Goal: Information Seeking & Learning: Learn about a topic

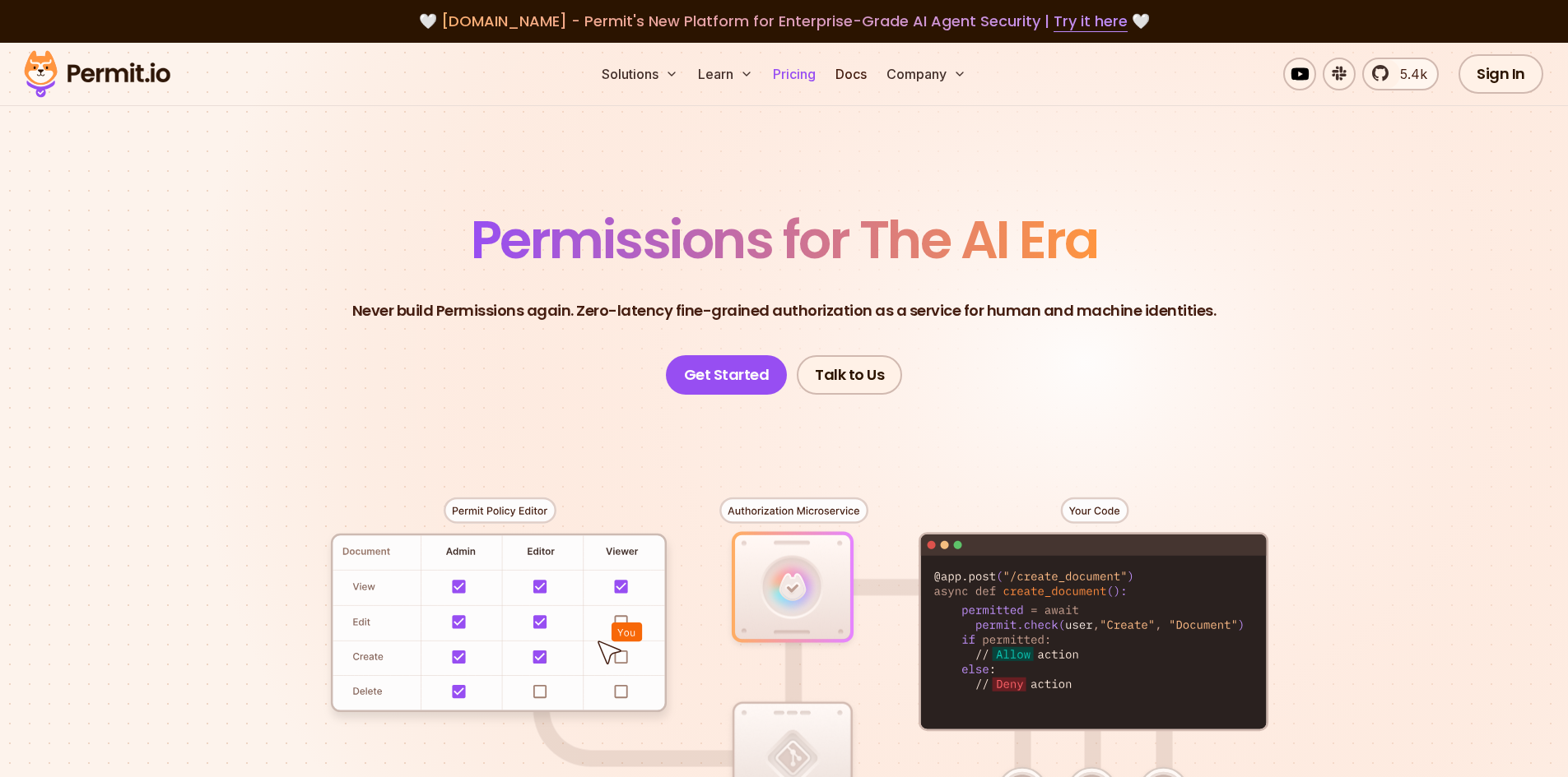
click at [784, 73] on link "Pricing" at bounding box center [794, 74] width 56 height 33
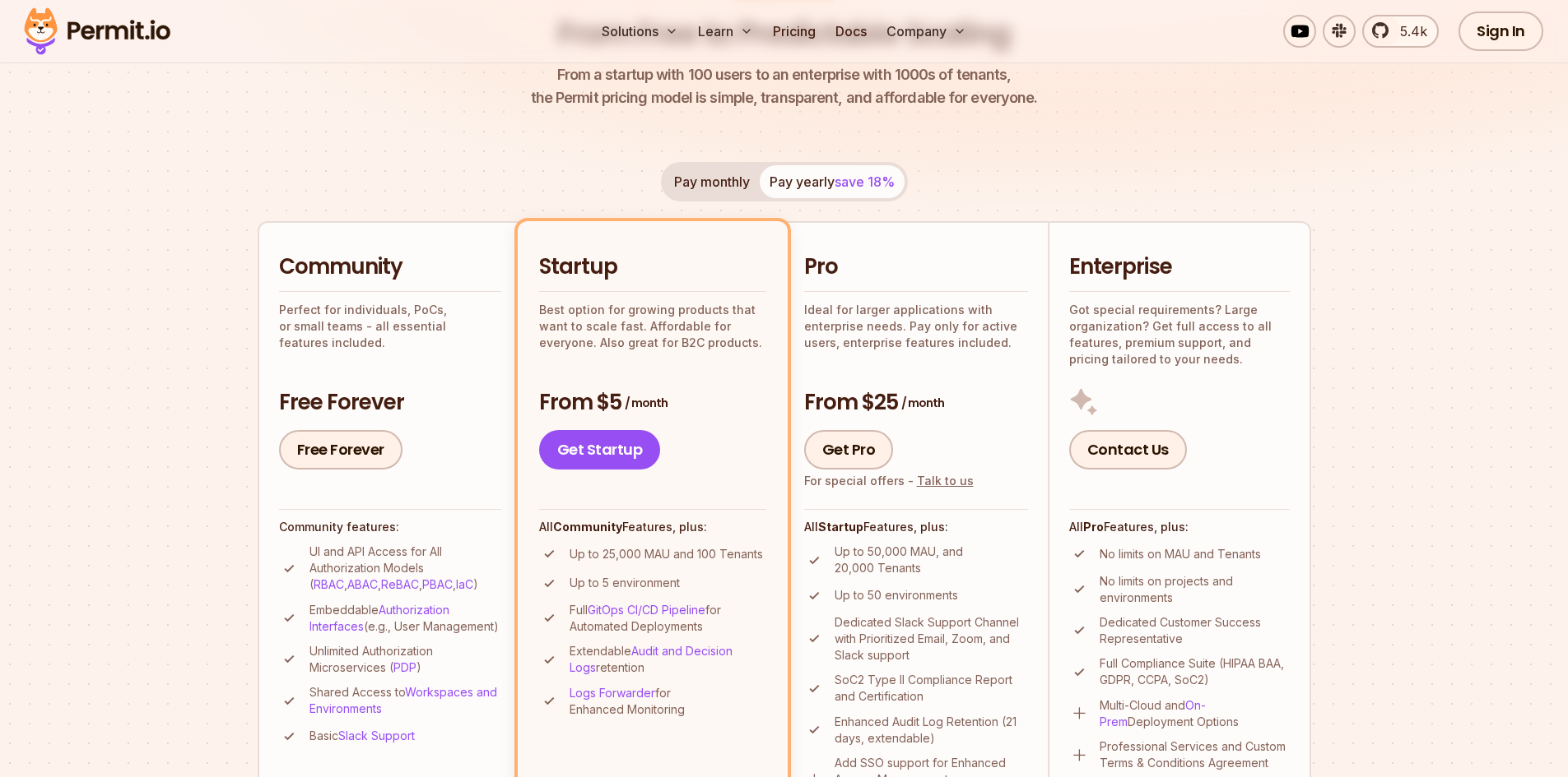
scroll to position [82, 0]
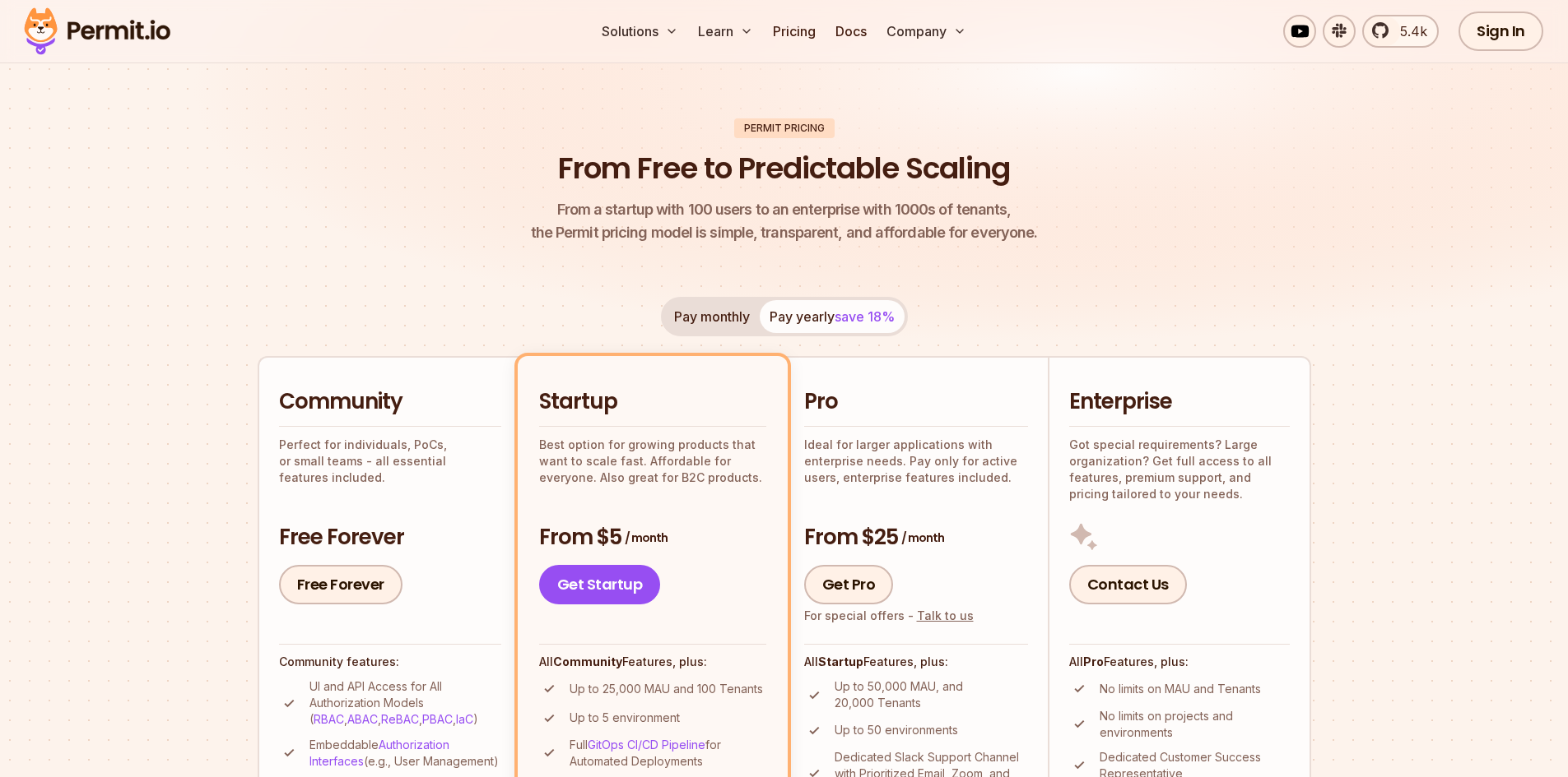
click at [735, 302] on button "Pay monthly" at bounding box center [712, 316] width 95 height 33
click at [783, 310] on button "Pay yearly save 18%" at bounding box center [832, 316] width 145 height 33
click at [1392, 41] on link "5.4k" at bounding box center [1400, 31] width 77 height 33
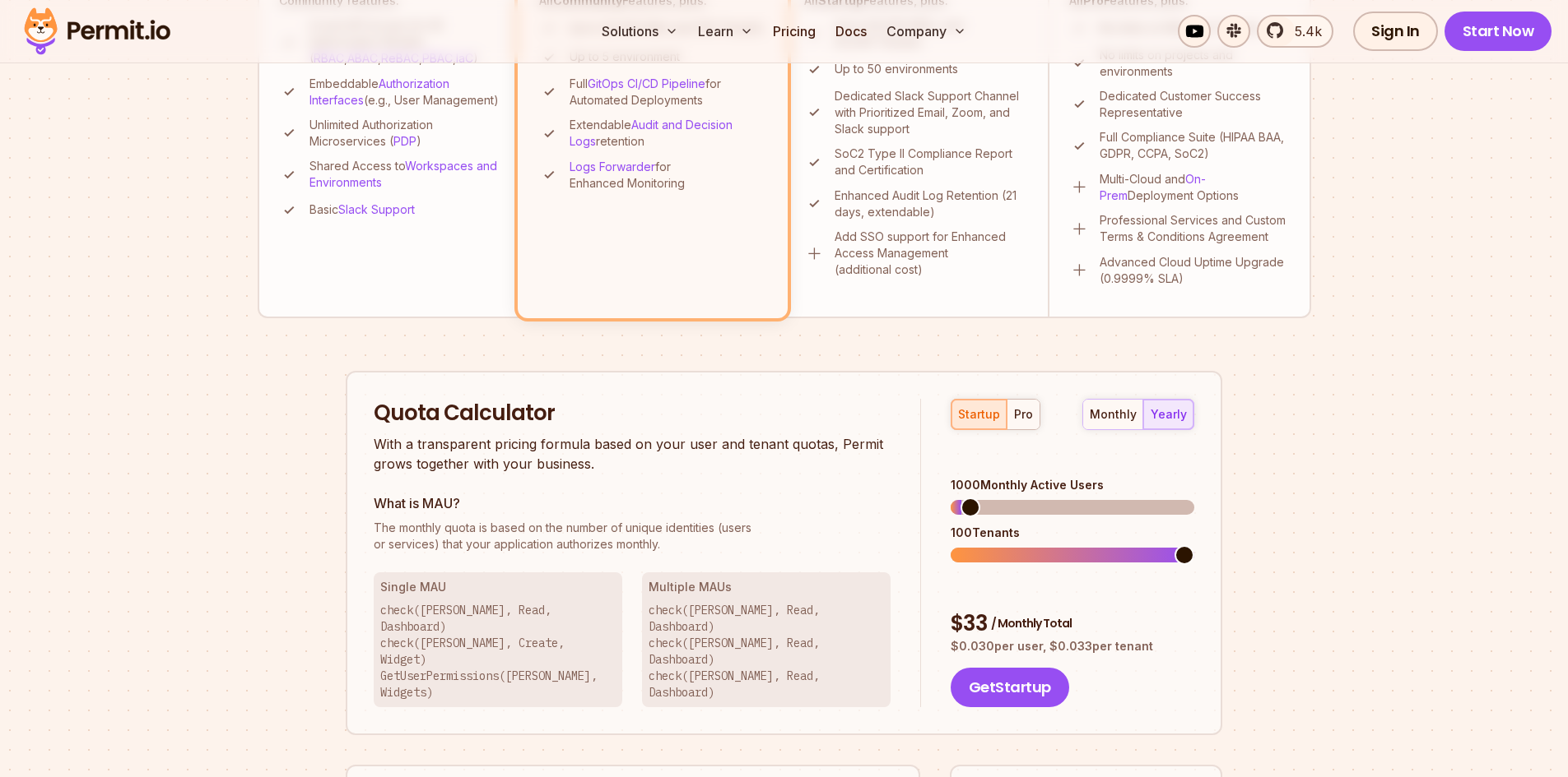
scroll to position [741, 0]
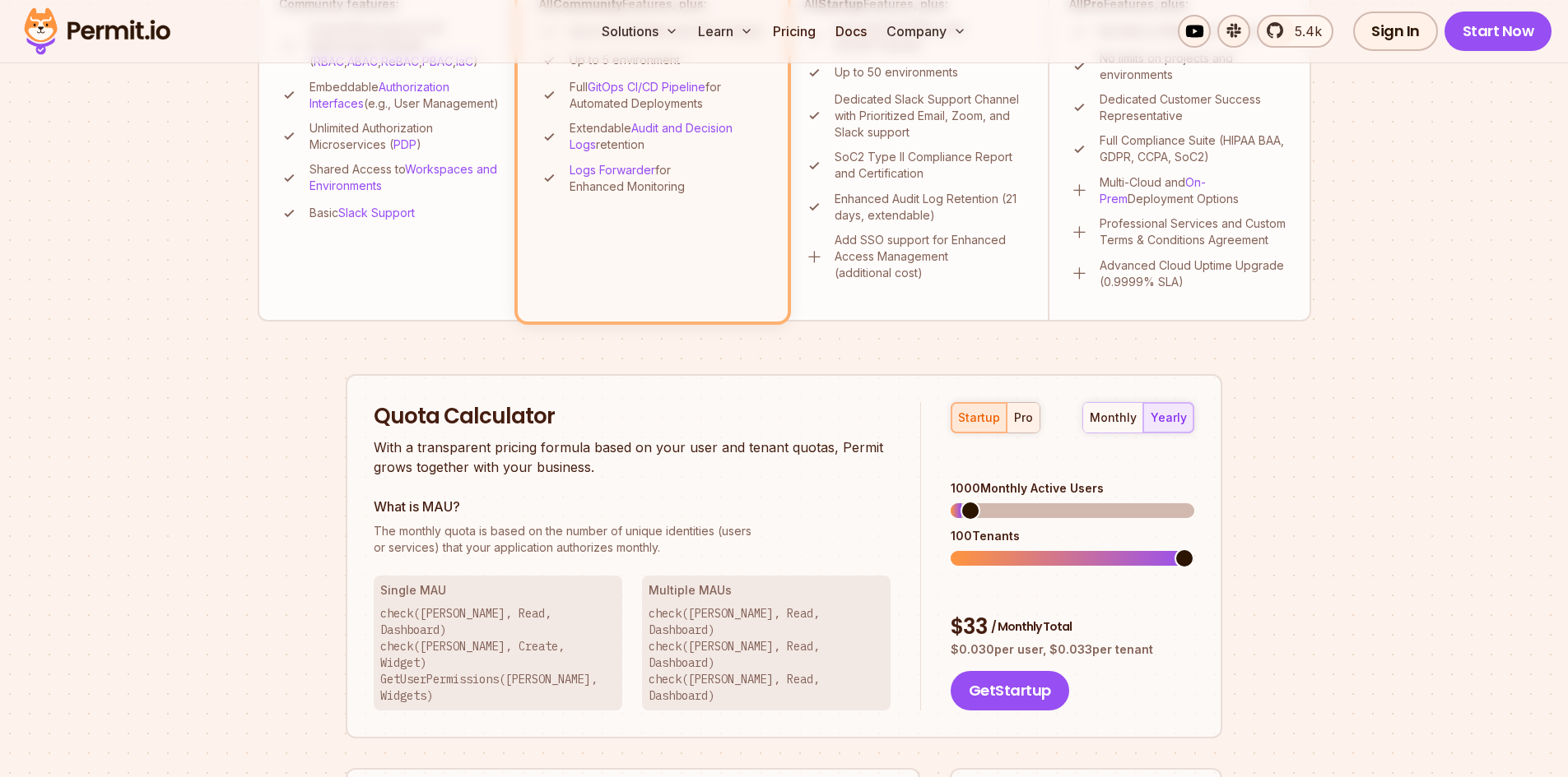
click at [1023, 425] on div "pro" at bounding box center [1023, 418] width 19 height 17
click at [996, 421] on div "startup" at bounding box center [978, 418] width 42 height 17
click at [1117, 409] on div "monthly" at bounding box center [1113, 418] width 47 height 17
click at [950, 501] on span at bounding box center [959, 510] width 20 height 20
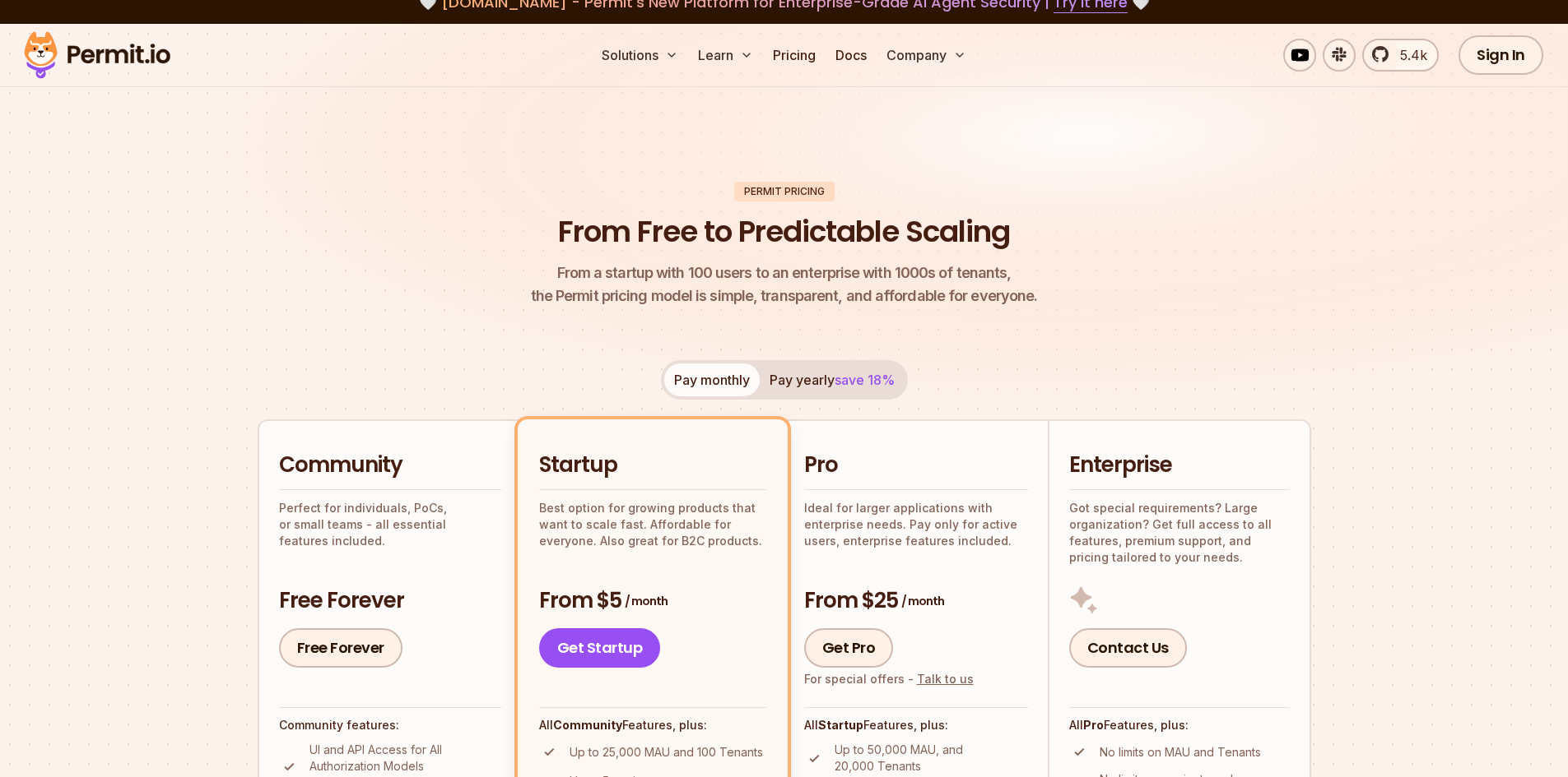
scroll to position [0, 0]
